Goal: Find contact information: Find contact information

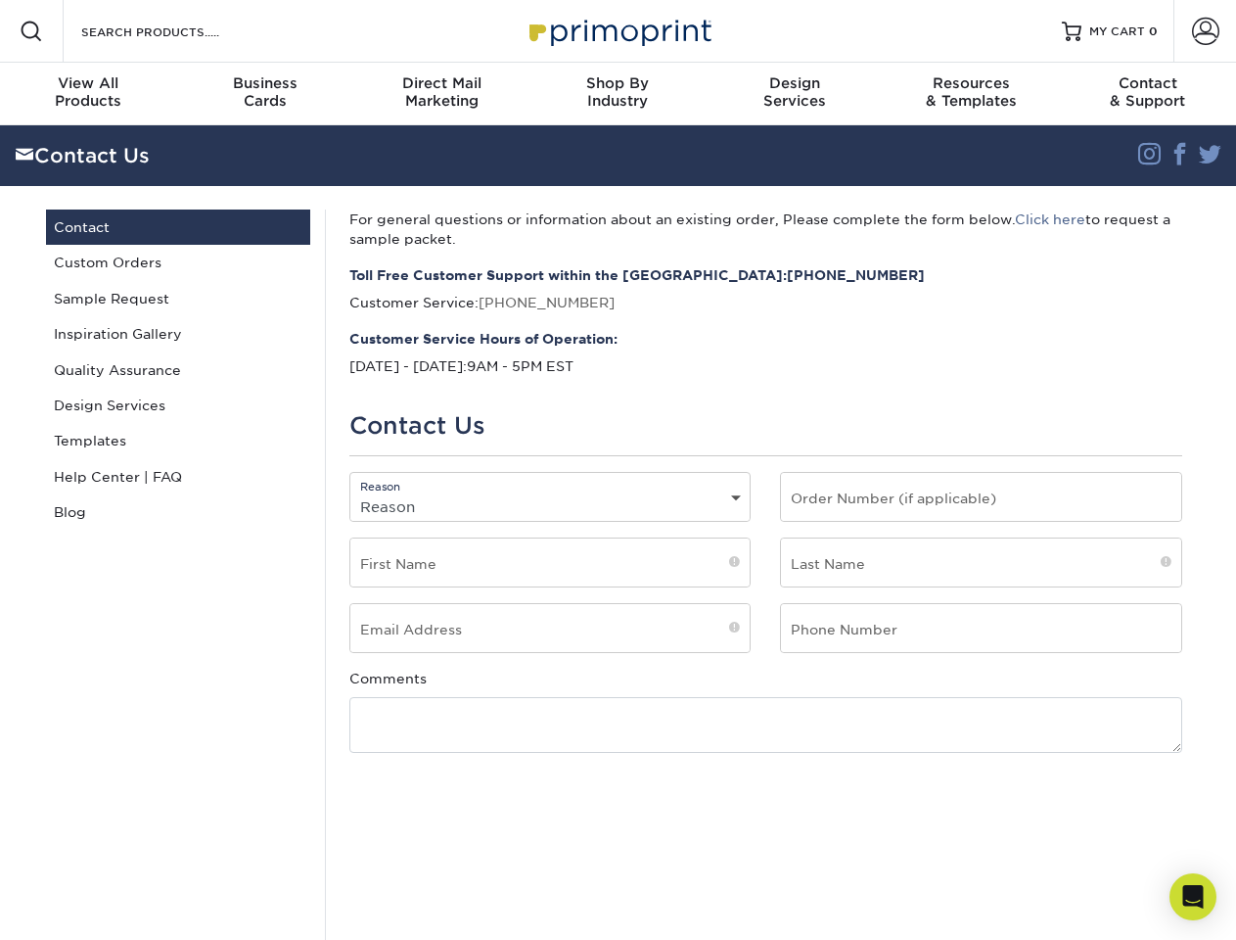
click at [618, 470] on div "For general questions or information about an existing order, Please complete t…" at bounding box center [765, 758] width 881 height 1098
click at [31, 31] on span at bounding box center [31, 31] width 23 height 23
click at [1205, 31] on span at bounding box center [1205, 31] width 27 height 27
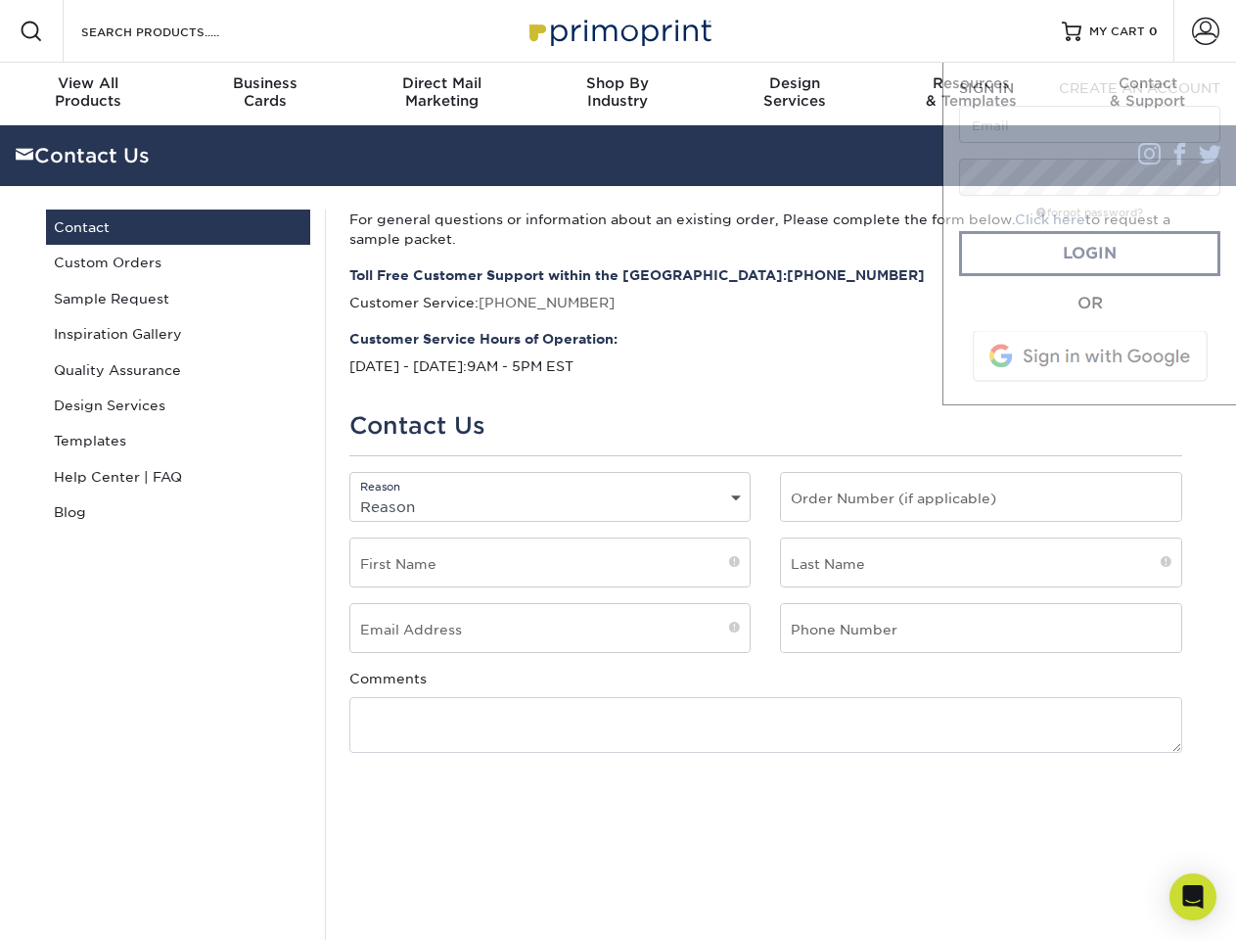
click at [88, 94] on div "View All Products" at bounding box center [88, 91] width 176 height 35
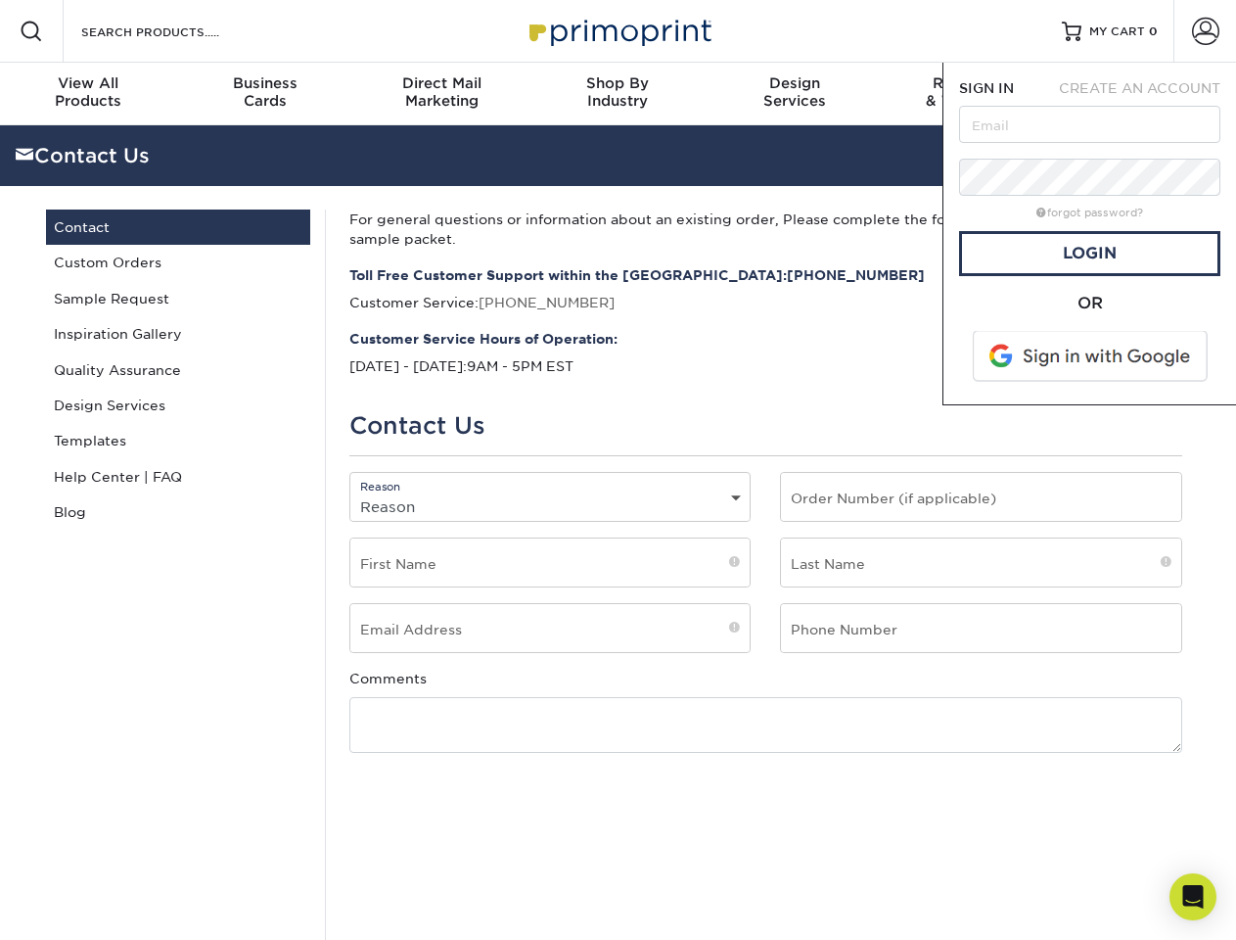
click at [264, 94] on div "Business Cards" at bounding box center [264, 91] width 176 height 35
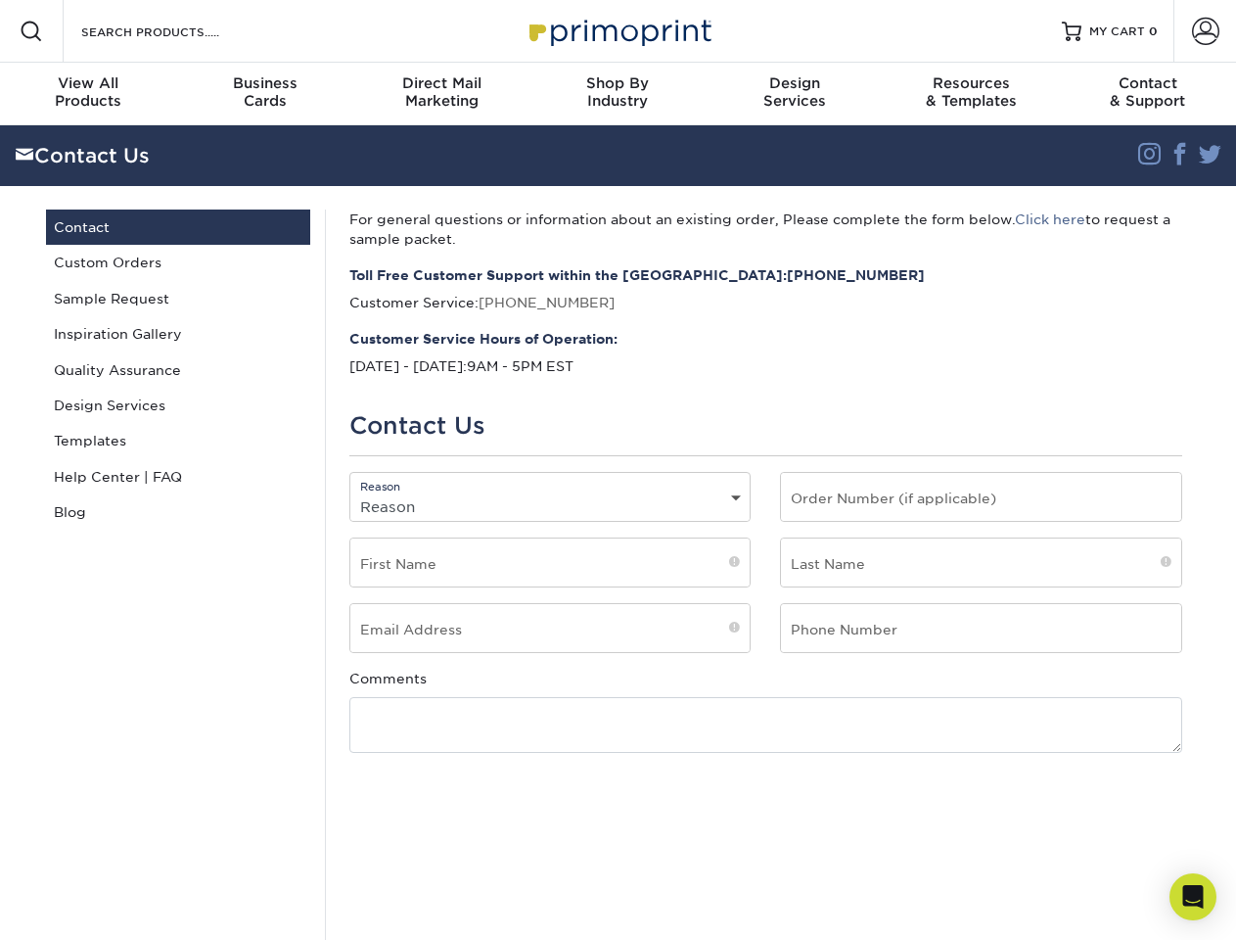
click at [441, 94] on div "Direct Mail Marketing" at bounding box center [441, 91] width 176 height 35
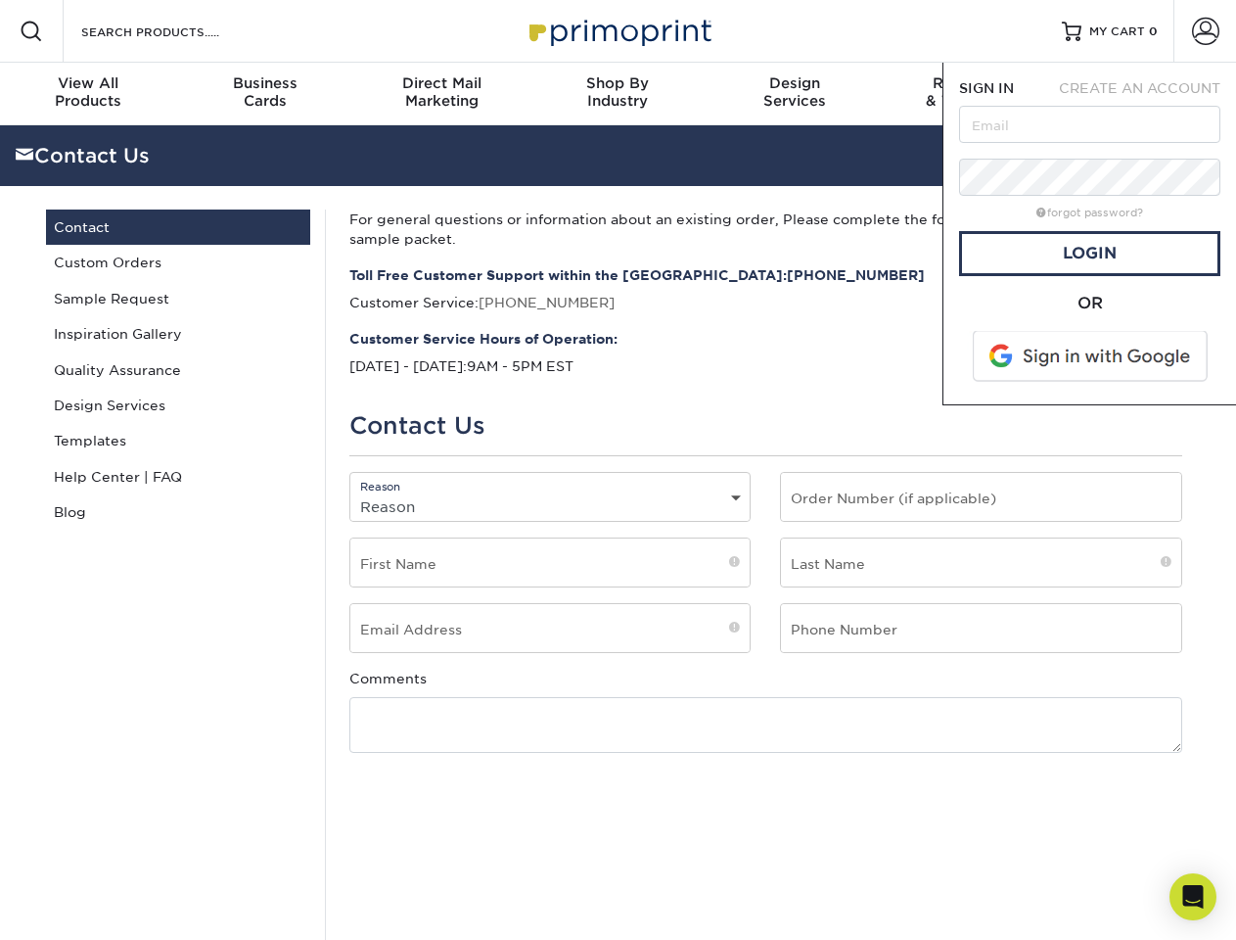
click at [618, 94] on div "Shop By Industry" at bounding box center [618, 91] width 176 height 35
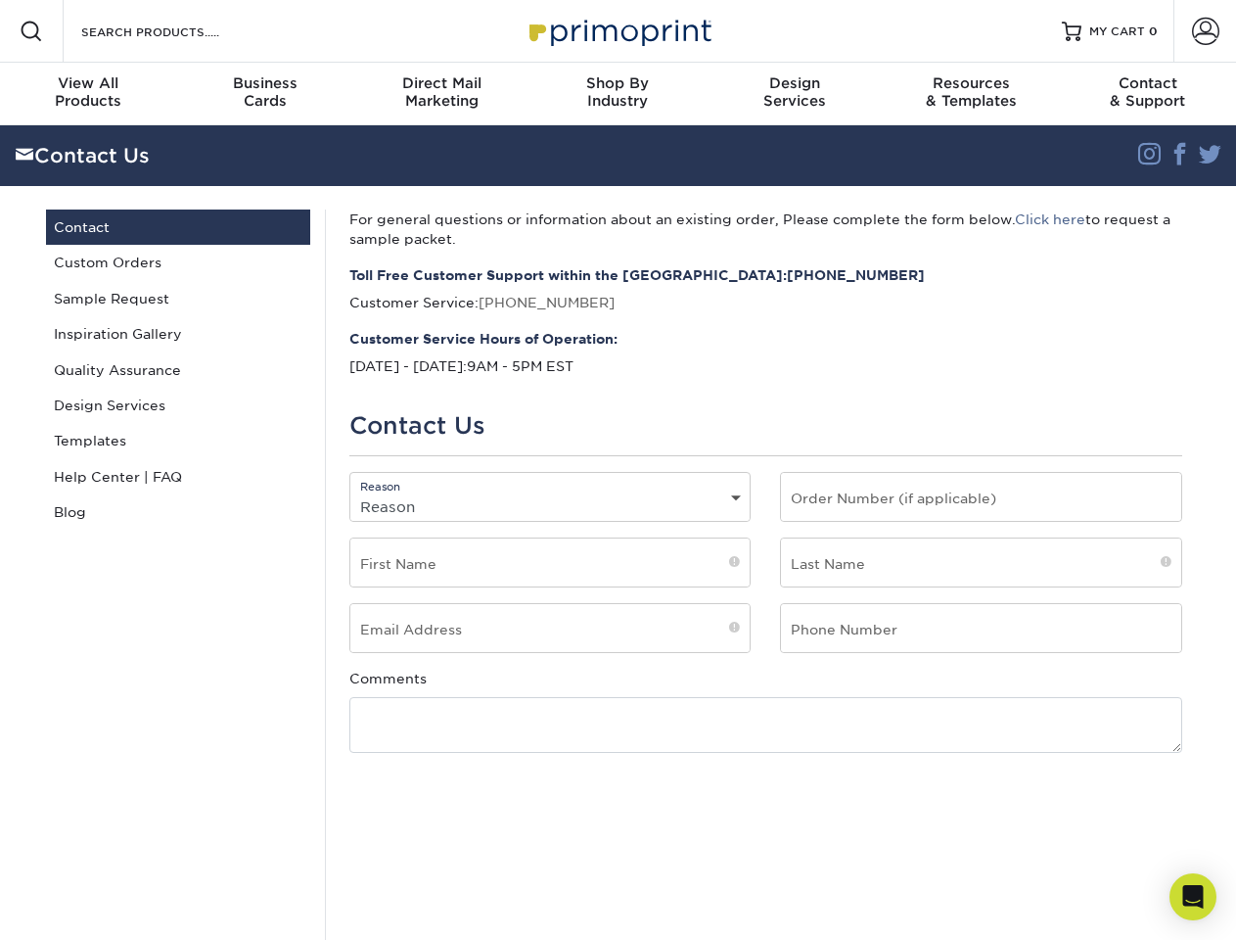
click at [795, 94] on div "Design Services" at bounding box center [795, 91] width 176 height 35
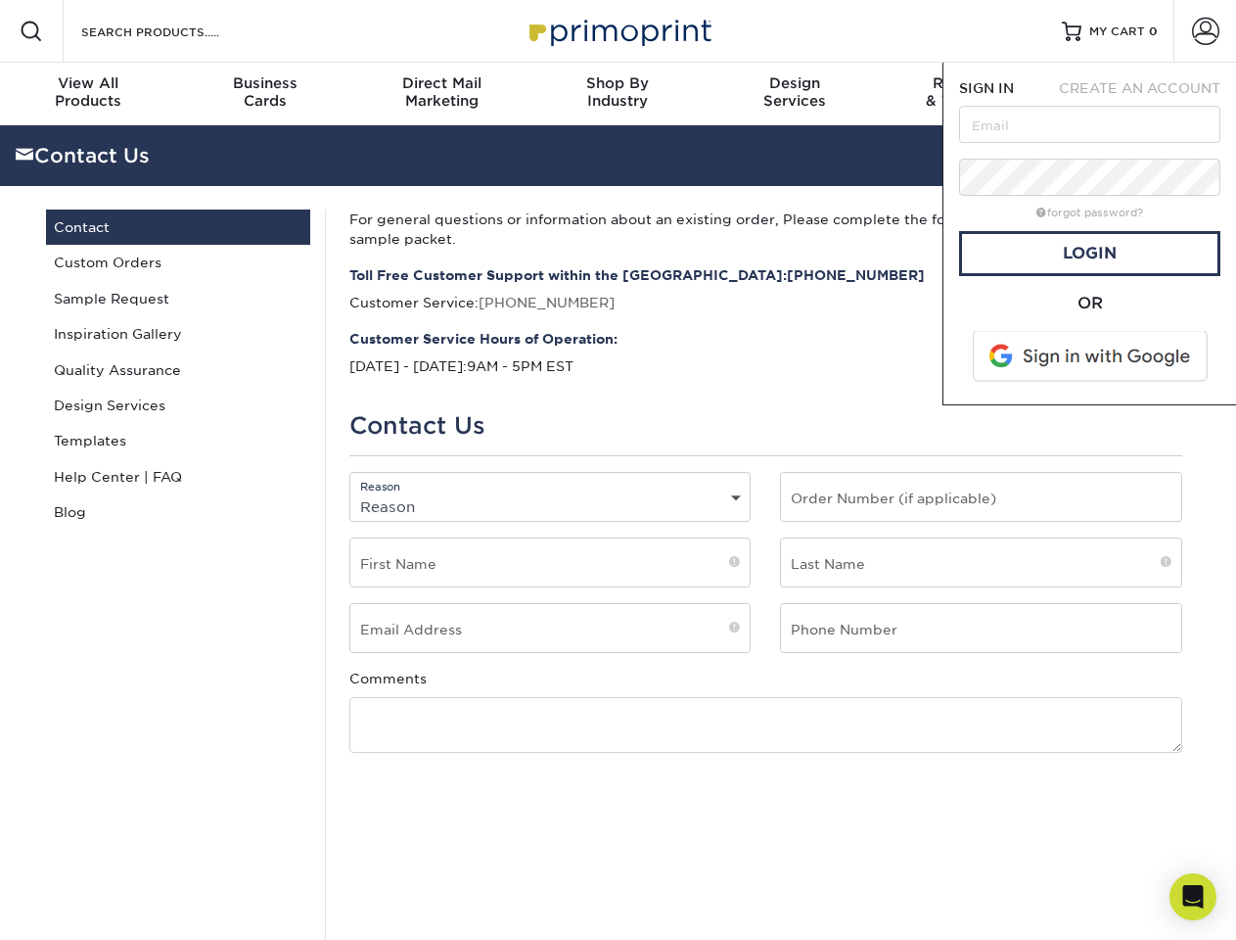
click at [971, 94] on span "SIGN IN" at bounding box center [986, 88] width 55 height 16
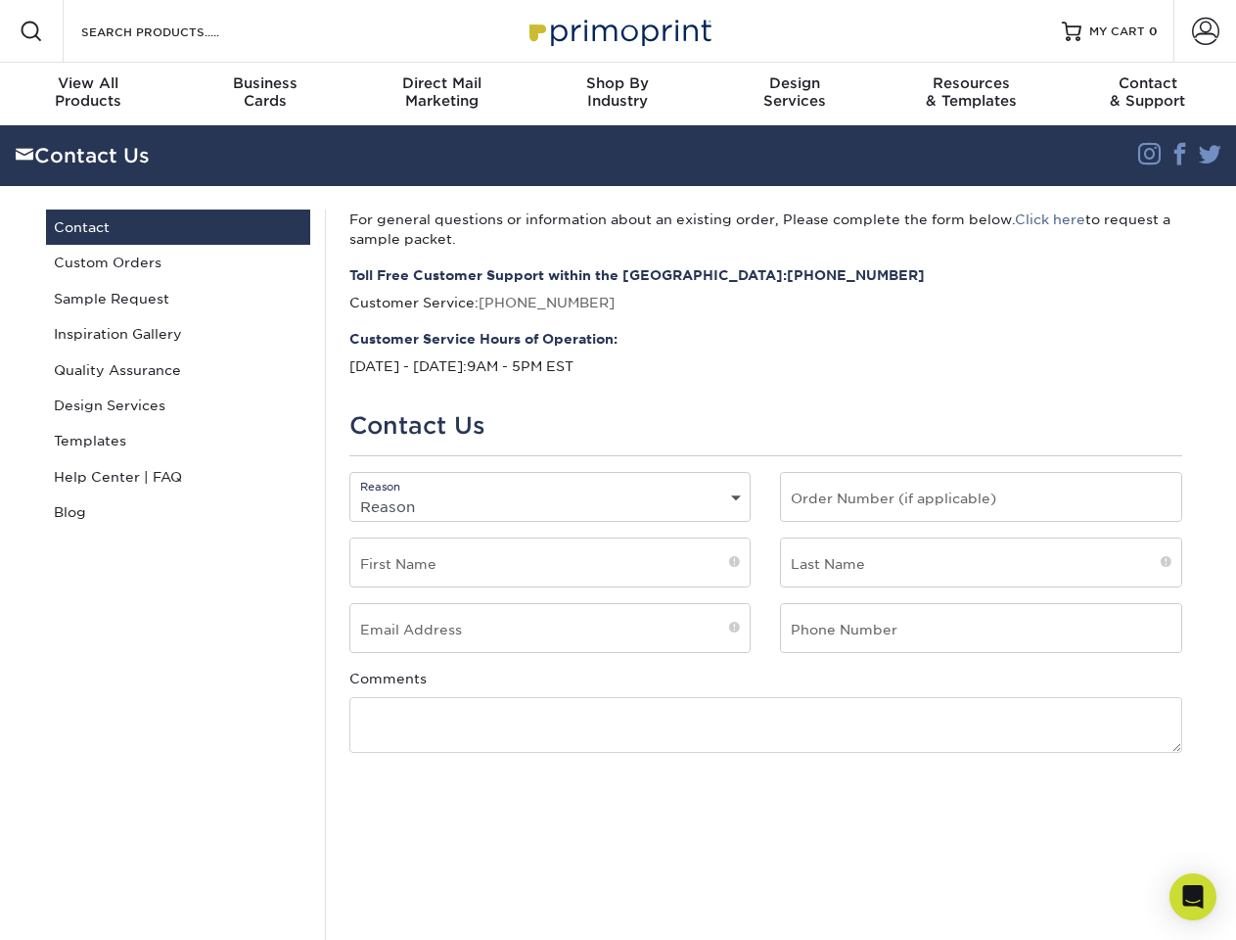
click at [1148, 94] on div "Contact & Support" at bounding box center [1148, 91] width 176 height 35
click at [1016, 939] on html "Resources Menu Search Products Account SIGN IN CREATE AN ACCOUNT forgot passwor…" at bounding box center [618, 952] width 1236 height 1904
